Goal: Task Accomplishment & Management: Use online tool/utility

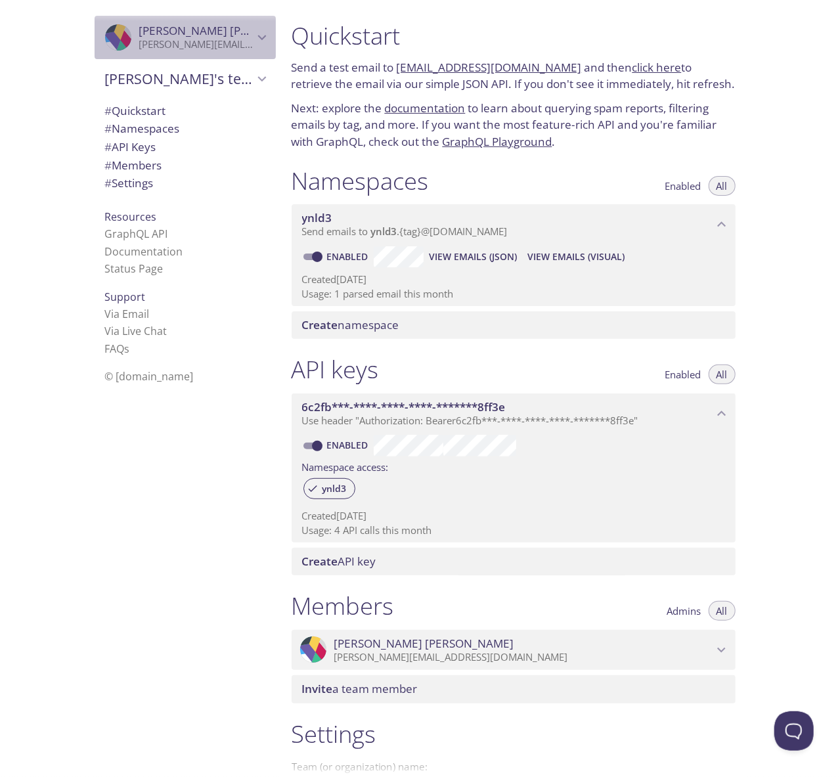
click at [258, 40] on icon "Daniel Friesen" at bounding box center [262, 37] width 17 height 17
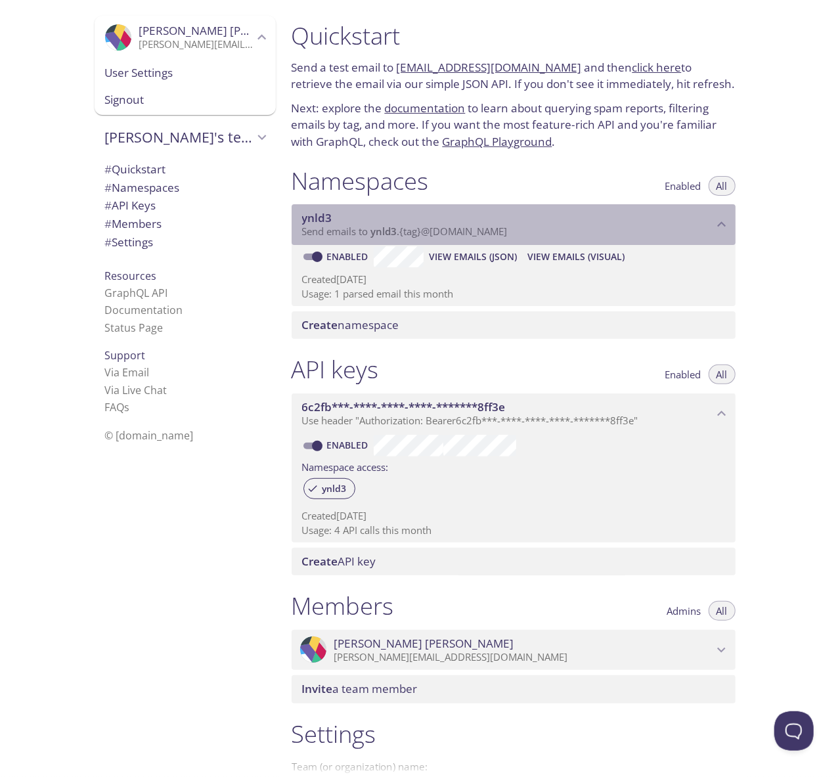
click at [327, 216] on span "ynld3" at bounding box center [317, 217] width 30 height 15
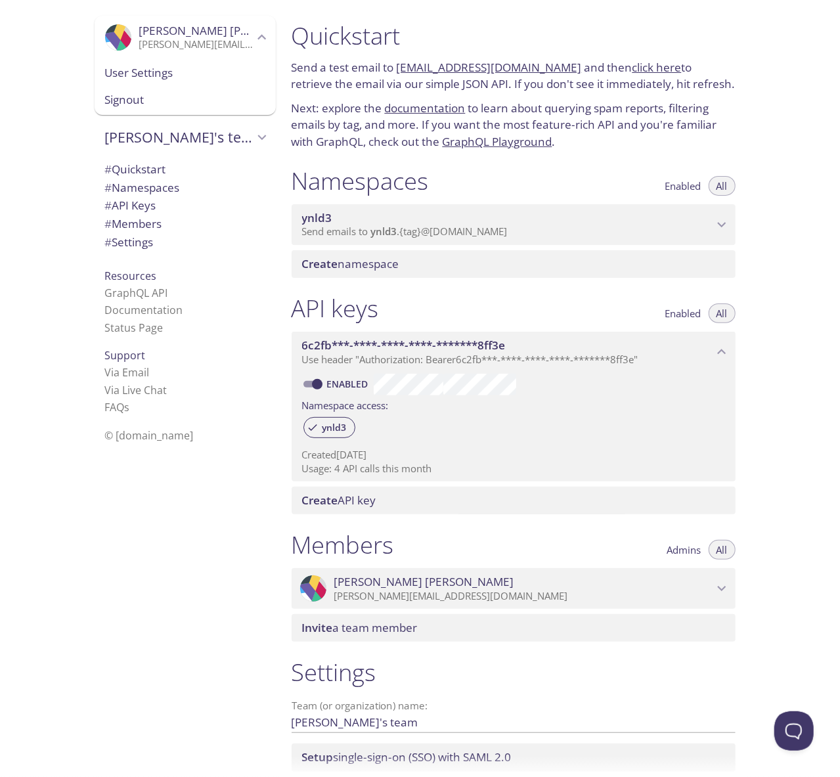
click at [327, 216] on span "ynld3" at bounding box center [317, 217] width 30 height 15
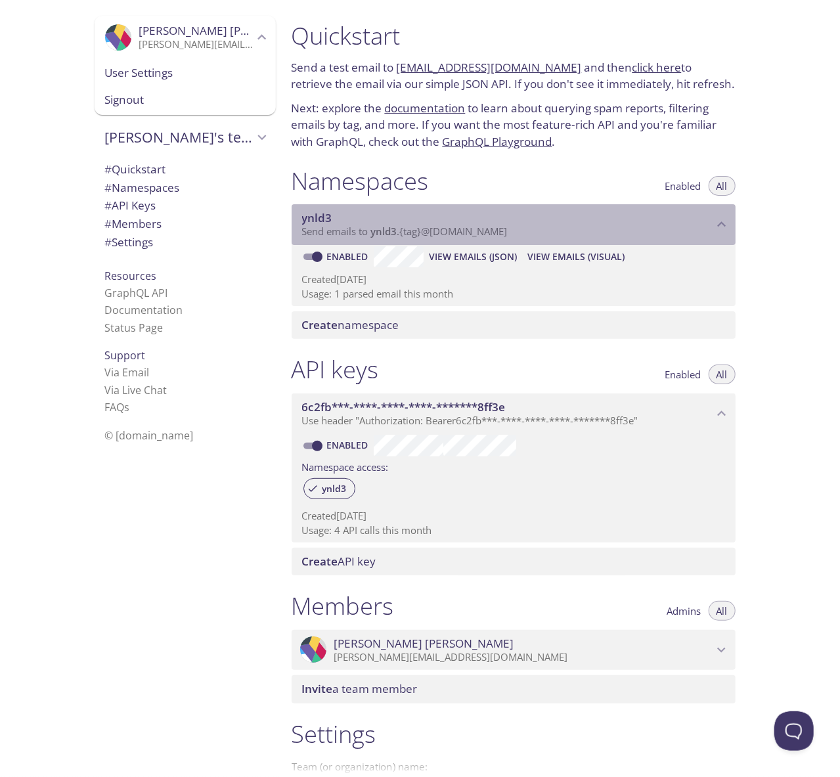
drag, startPoint x: 373, startPoint y: 233, endPoint x: 416, endPoint y: 237, distance: 43.5
click at [416, 237] on span "Send emails to ynld3 . {tag} @[DOMAIN_NAME]" at bounding box center [405, 231] width 206 height 13
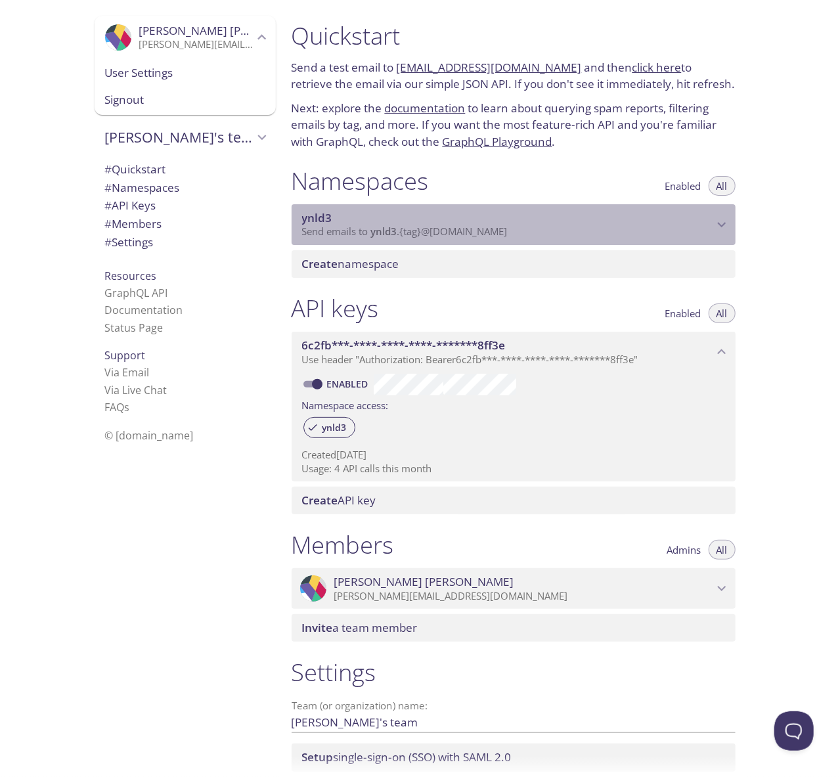
click at [416, 236] on span "Send emails to ynld3 . {tag} @[DOMAIN_NAME]" at bounding box center [405, 231] width 206 height 13
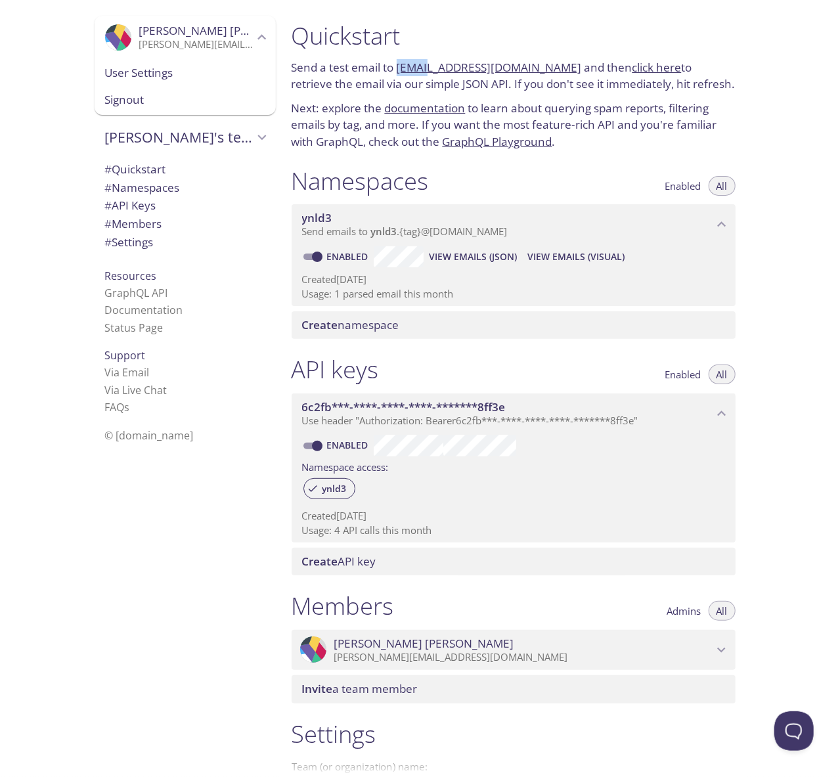
drag, startPoint x: 397, startPoint y: 65, endPoint x: 427, endPoint y: 64, distance: 30.2
click at [427, 64] on p "Send a test email to [EMAIL_ADDRESS][DOMAIN_NAME] and then click here to retrie…" at bounding box center [514, 75] width 444 height 33
copy link "ynld3"
click at [177, 551] on div ".cls-1 { fill: #6d5ca8; } .cls-2 { fill: #3fc191; } .cls-3 { fill: #3b4752; } .…" at bounding box center [182, 388] width 197 height 777
drag, startPoint x: 557, startPoint y: 64, endPoint x: 399, endPoint y: 69, distance: 158.4
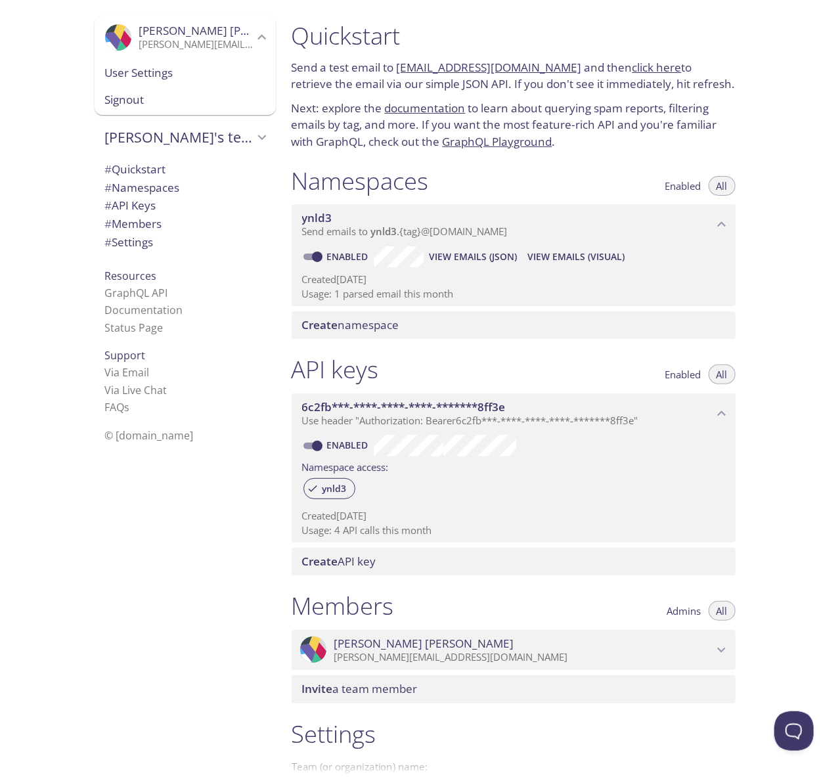
click at [399, 69] on p "Send a test email to [EMAIL_ADDRESS][DOMAIN_NAME] and then click here to retrie…" at bounding box center [514, 75] width 444 height 33
copy link "[EMAIL_ADDRESS][DOMAIN_NAME]"
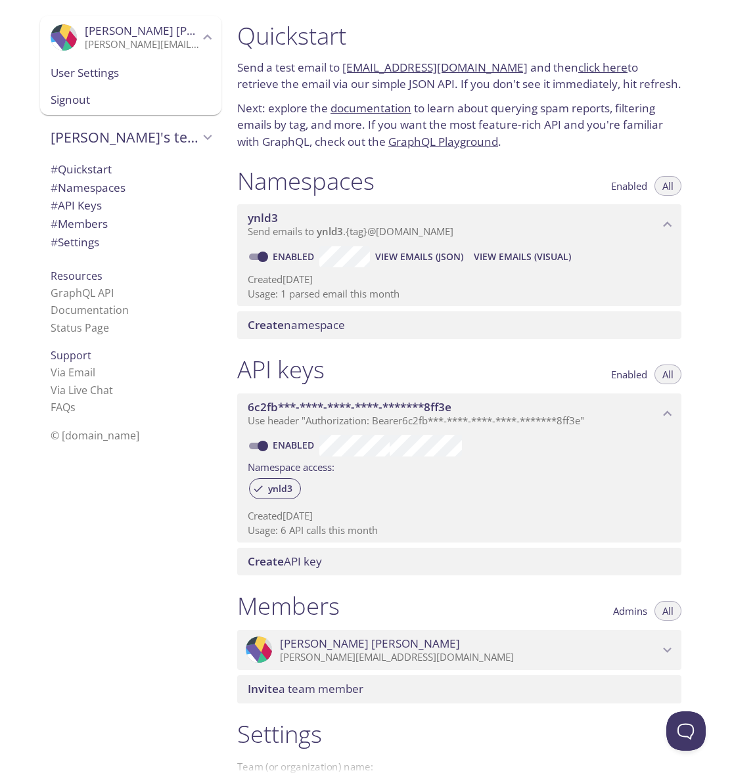
copy link "[EMAIL_ADDRESS][DOMAIN_NAME]"
